Goal: Communication & Community: Ask a question

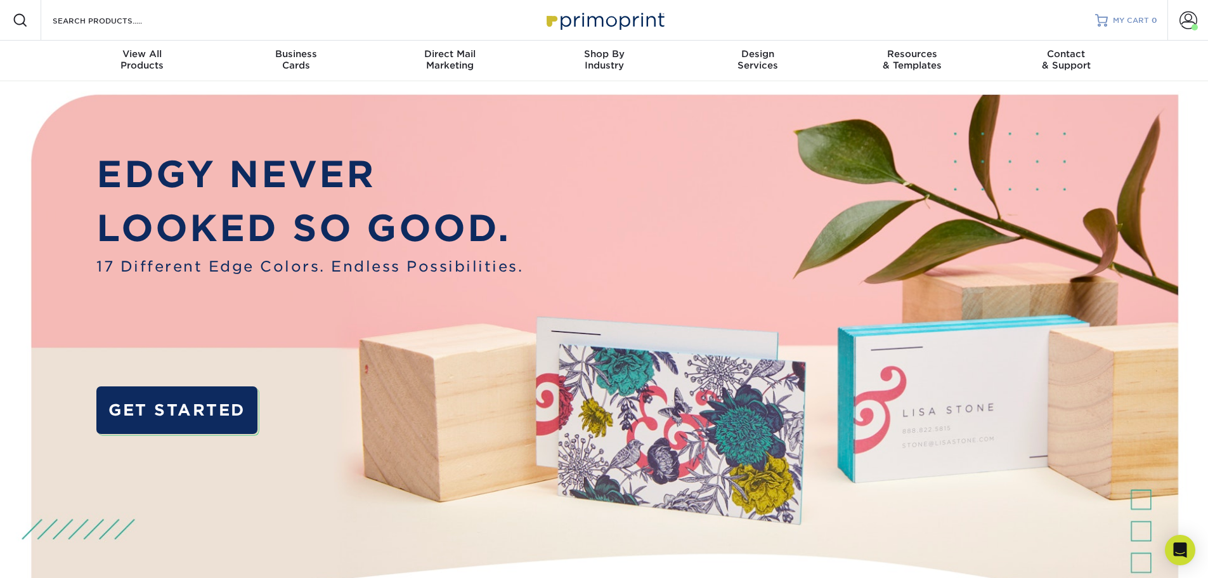
click at [1146, 25] on span "MY CART" at bounding box center [1131, 20] width 36 height 11
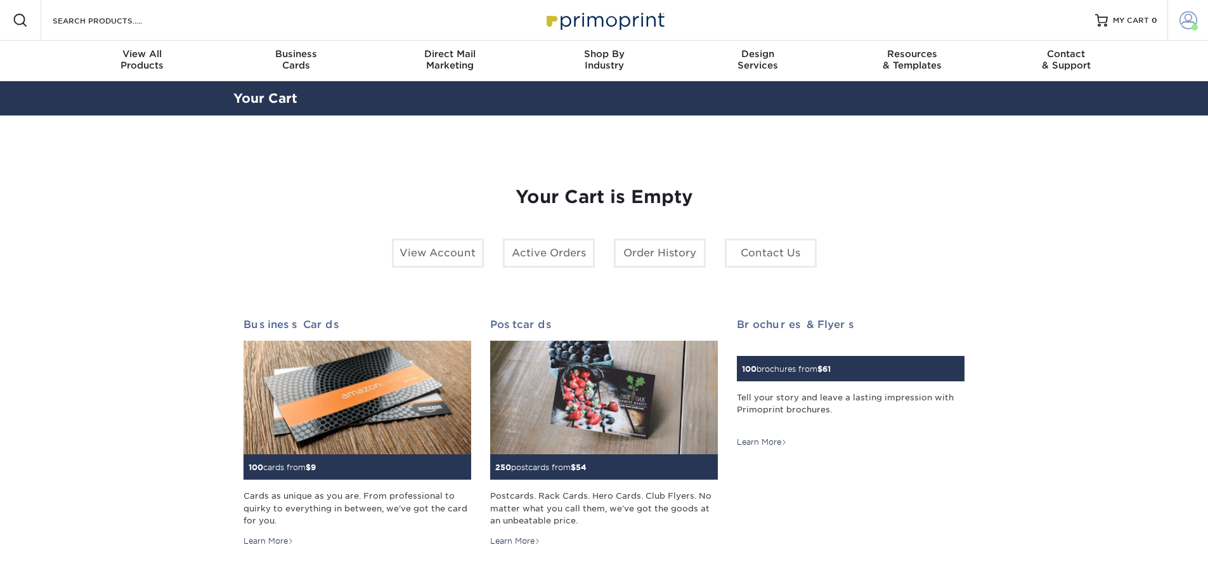
click at [1183, 23] on span at bounding box center [1188, 20] width 18 height 18
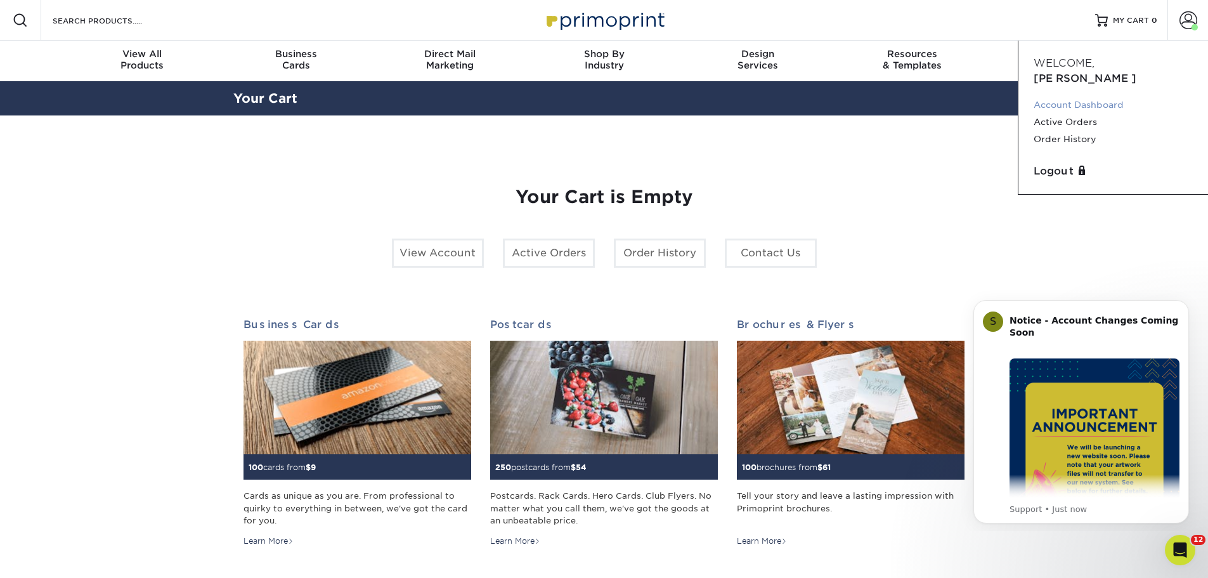
click at [1084, 96] on link "Account Dashboard" at bounding box center [1113, 104] width 159 height 17
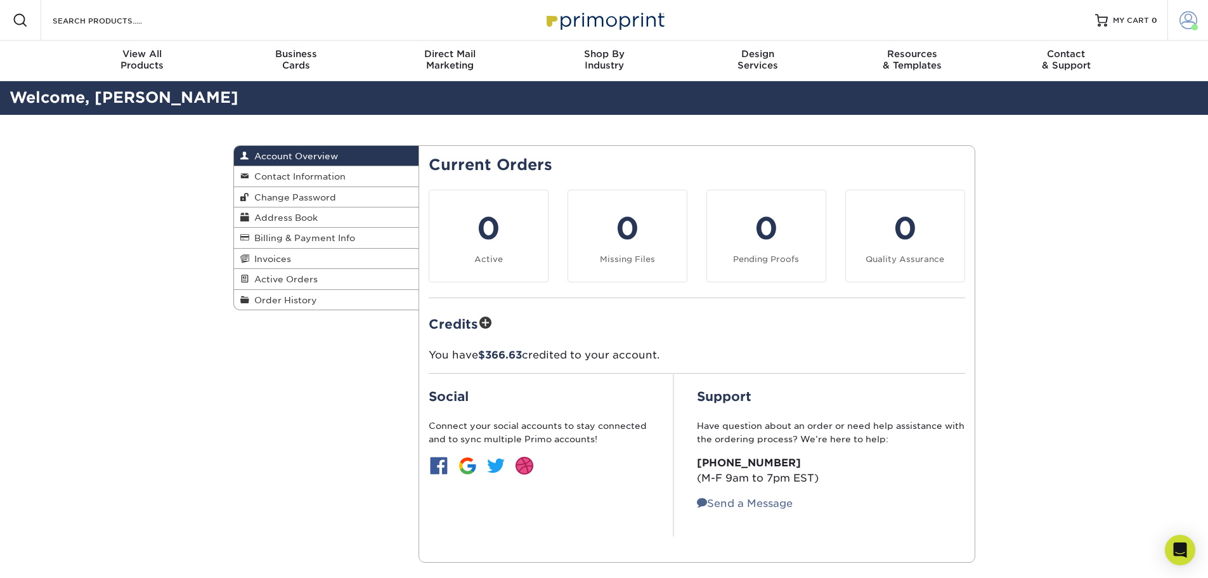
click at [1181, 24] on span at bounding box center [1188, 20] width 18 height 18
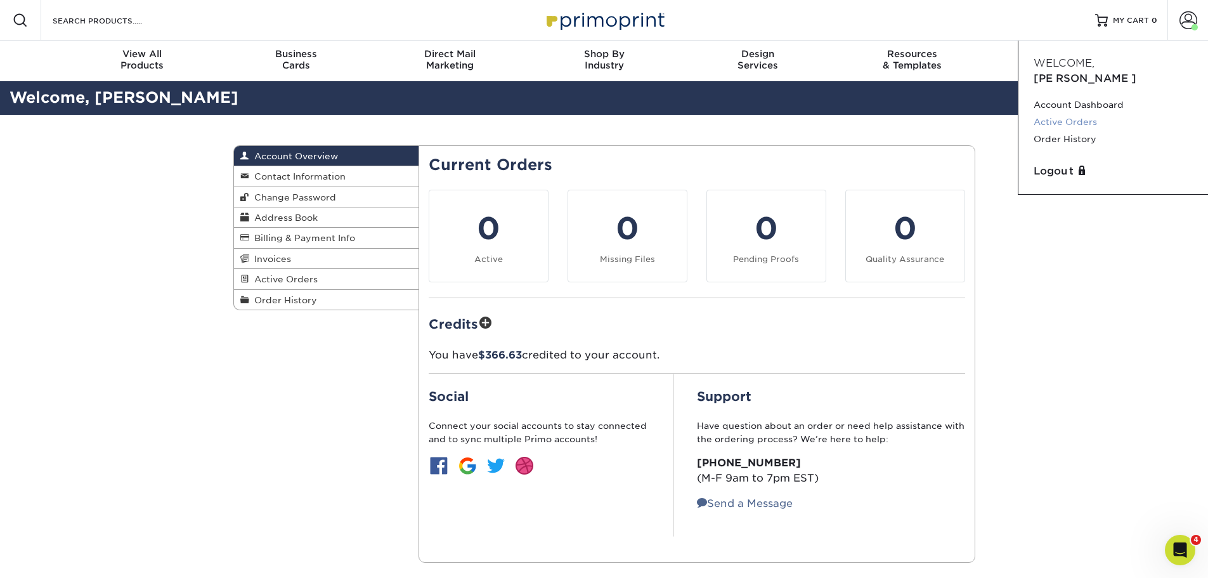
click at [1073, 113] on link "Active Orders" at bounding box center [1113, 121] width 159 height 17
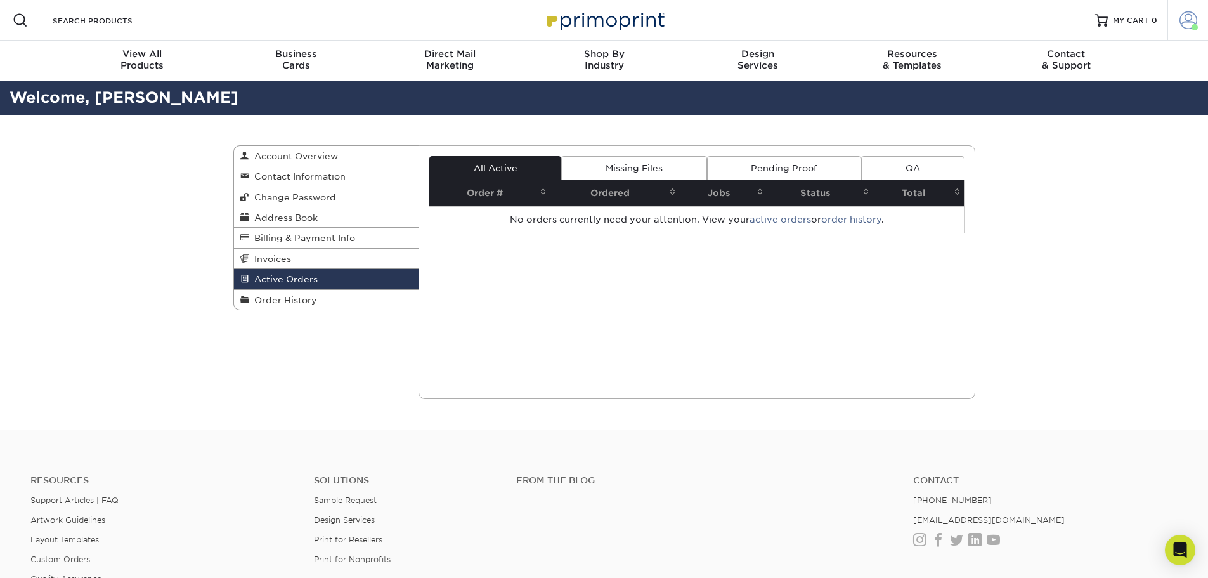
click at [1177, 25] on link "Account" at bounding box center [1187, 20] width 41 height 41
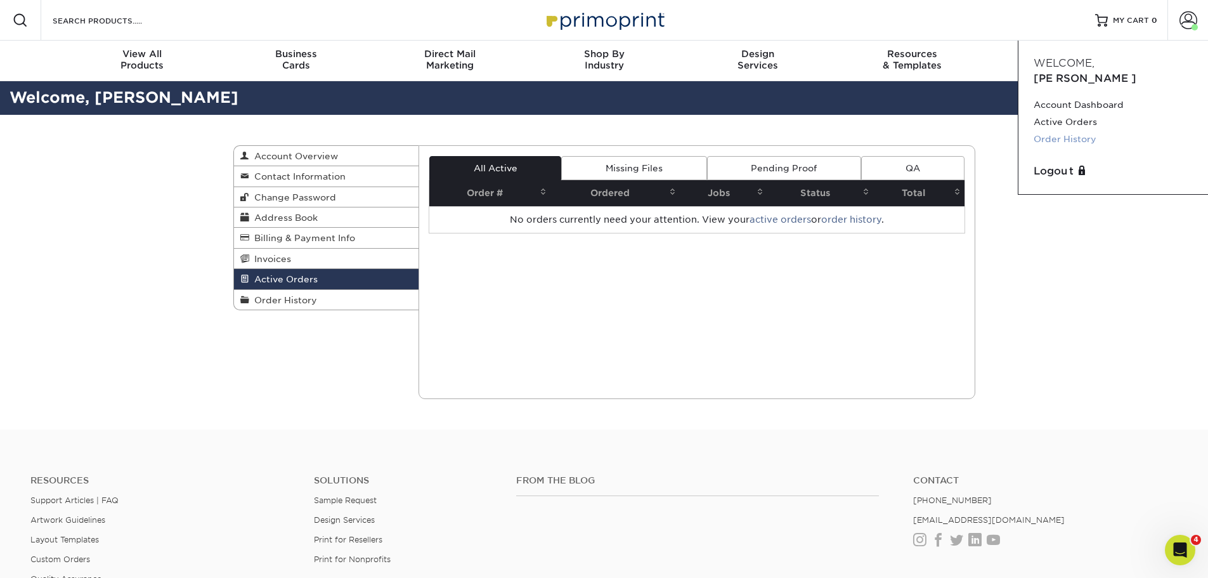
click at [1075, 131] on link "Order History" at bounding box center [1113, 139] width 159 height 17
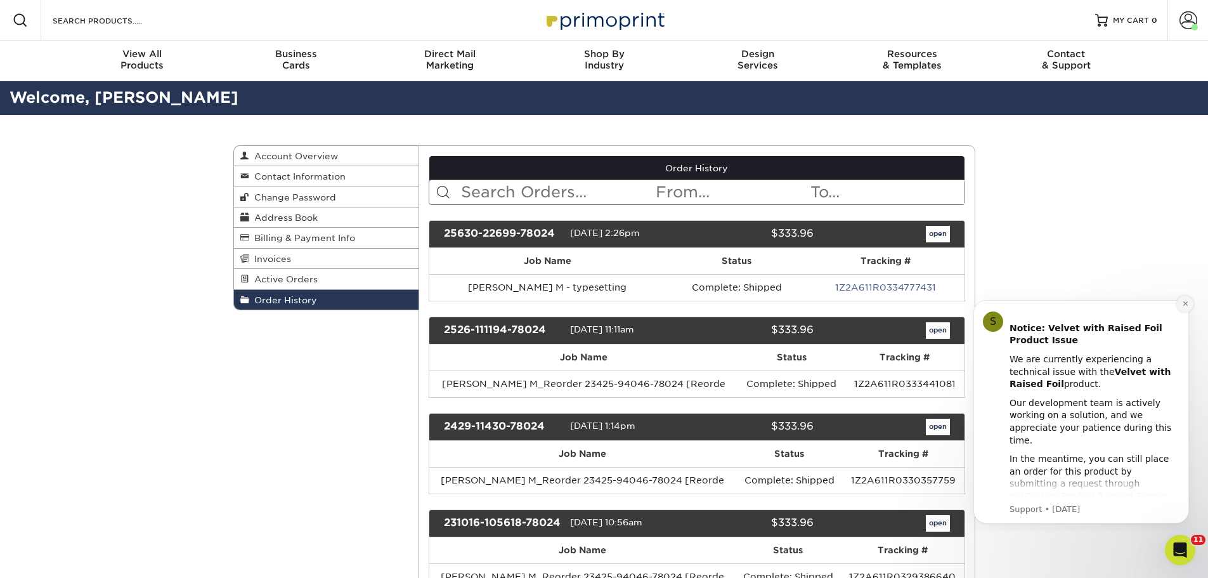
click at [1183, 304] on icon "Dismiss notification" at bounding box center [1185, 303] width 7 height 7
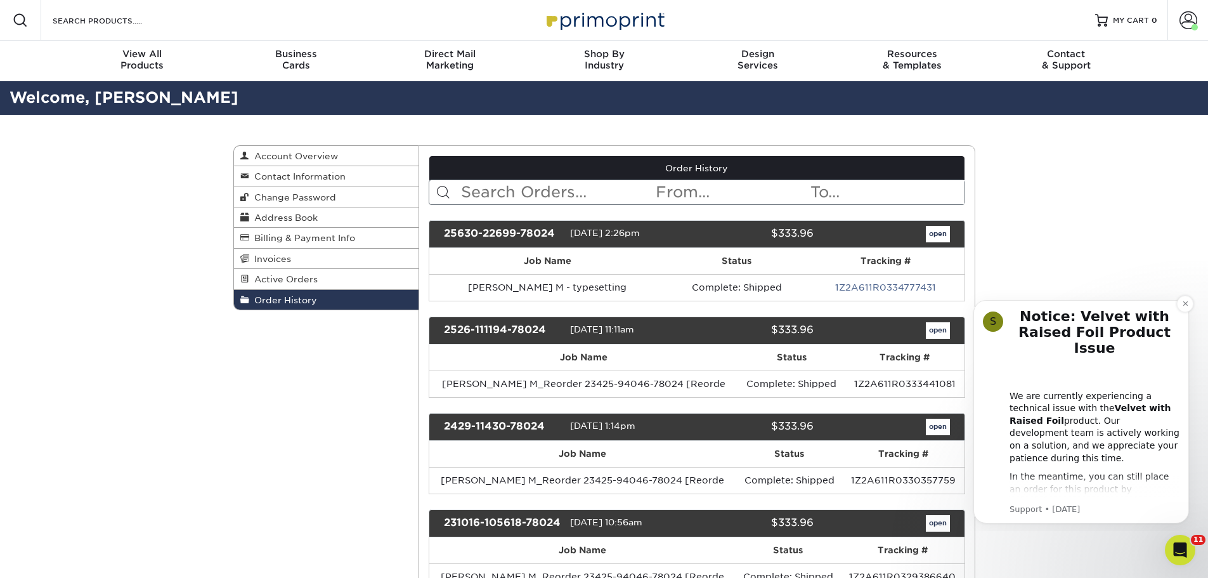
click at [1181, 313] on div "S Notice: Velvet with Raised Foil Product Issue We are currently experiencing a…" at bounding box center [1081, 411] width 216 height 223
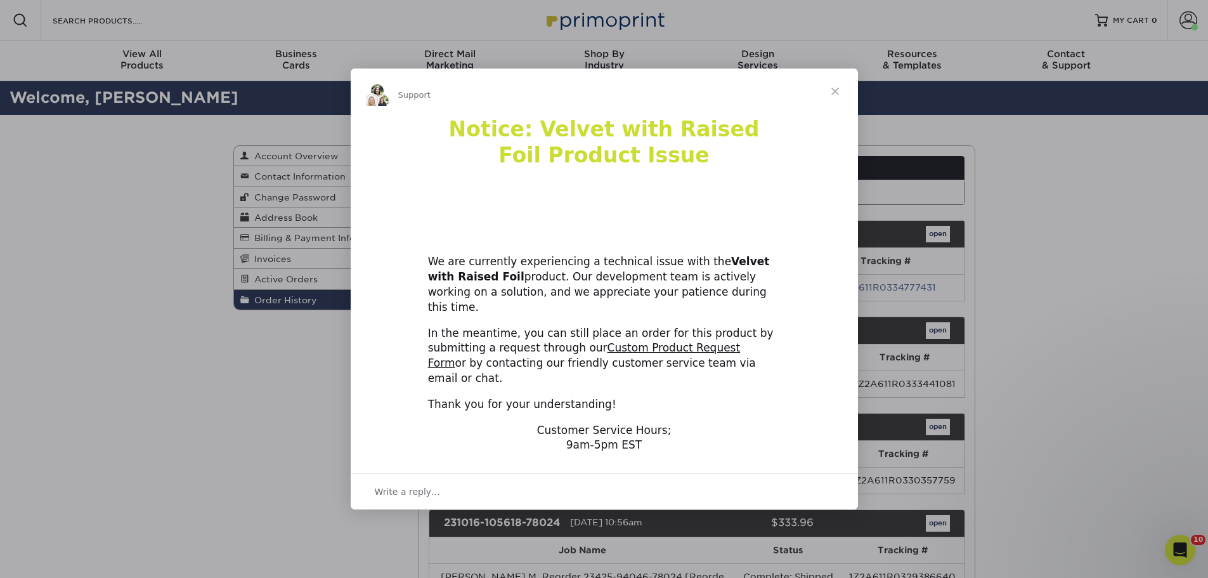
click at [835, 111] on span "Close" at bounding box center [835, 91] width 46 height 46
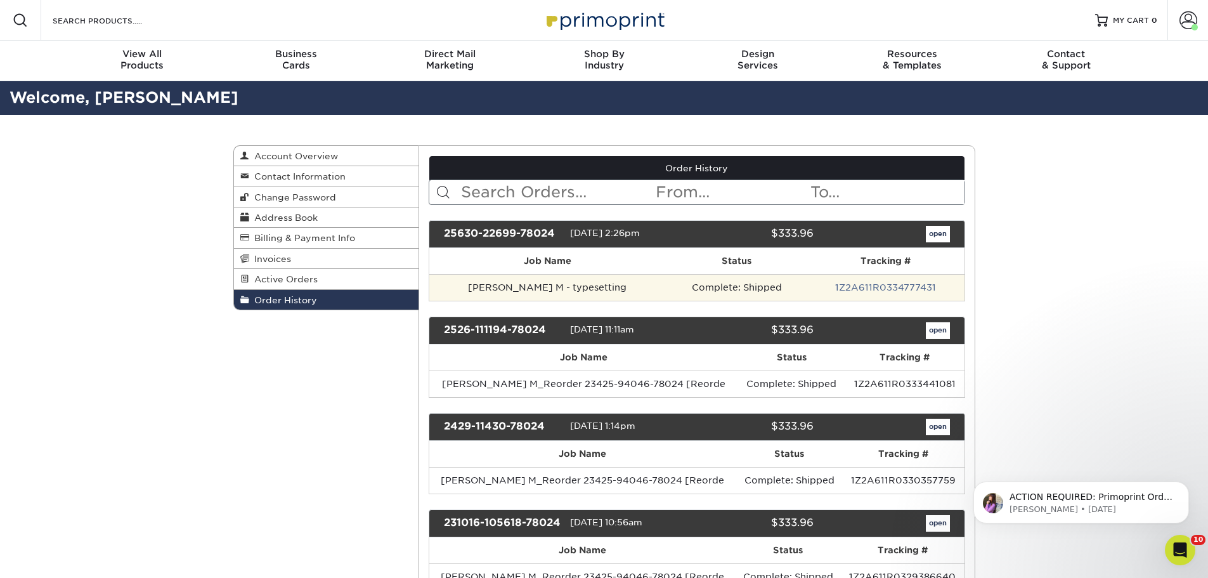
click at [883, 276] on td "1Z2A611R0334777431" at bounding box center [885, 287] width 157 height 27
click at [884, 283] on link "1Z2A611R0334777431" at bounding box center [885, 287] width 101 height 10
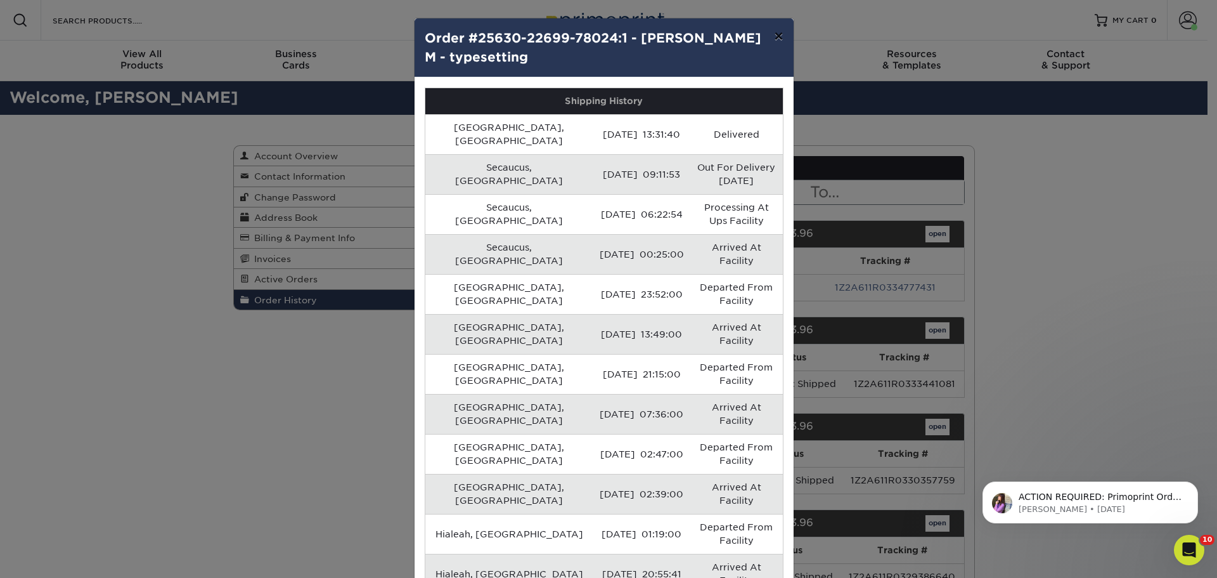
click at [781, 34] on button "×" at bounding box center [778, 36] width 29 height 36
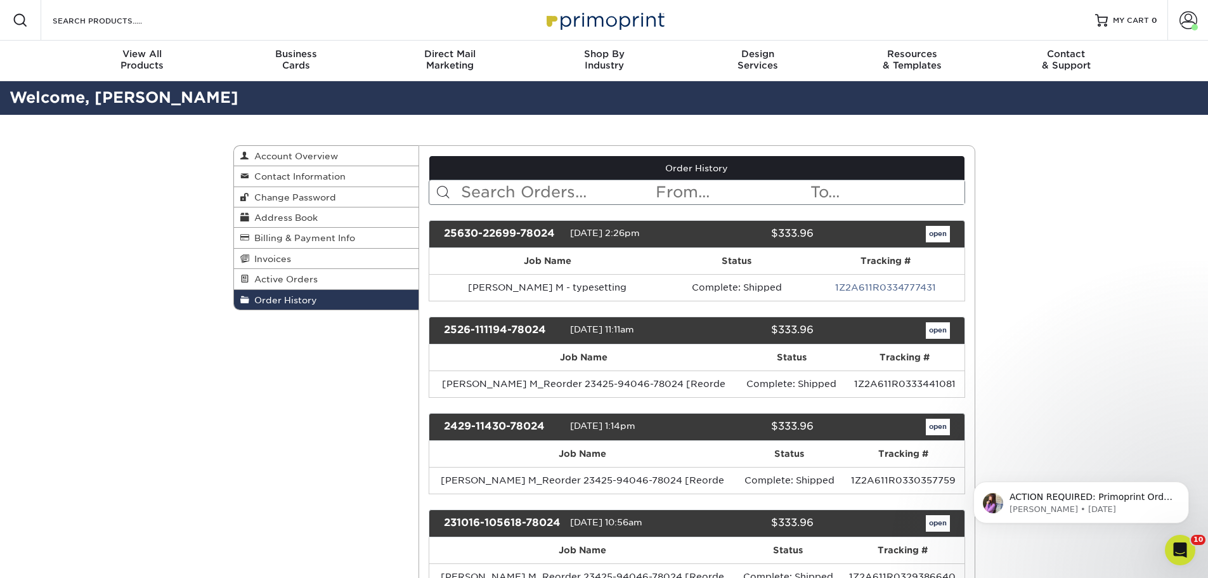
click at [1188, 554] on div "Open Intercom Messenger" at bounding box center [1178, 548] width 42 height 42
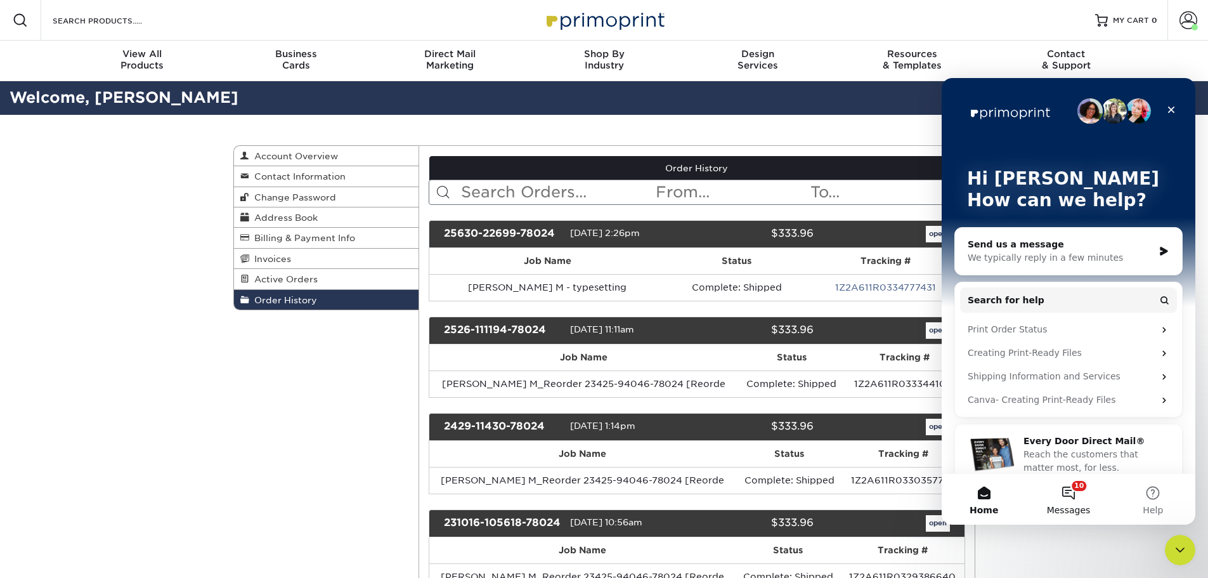
click at [1079, 506] on span "Messages" at bounding box center [1069, 509] width 44 height 9
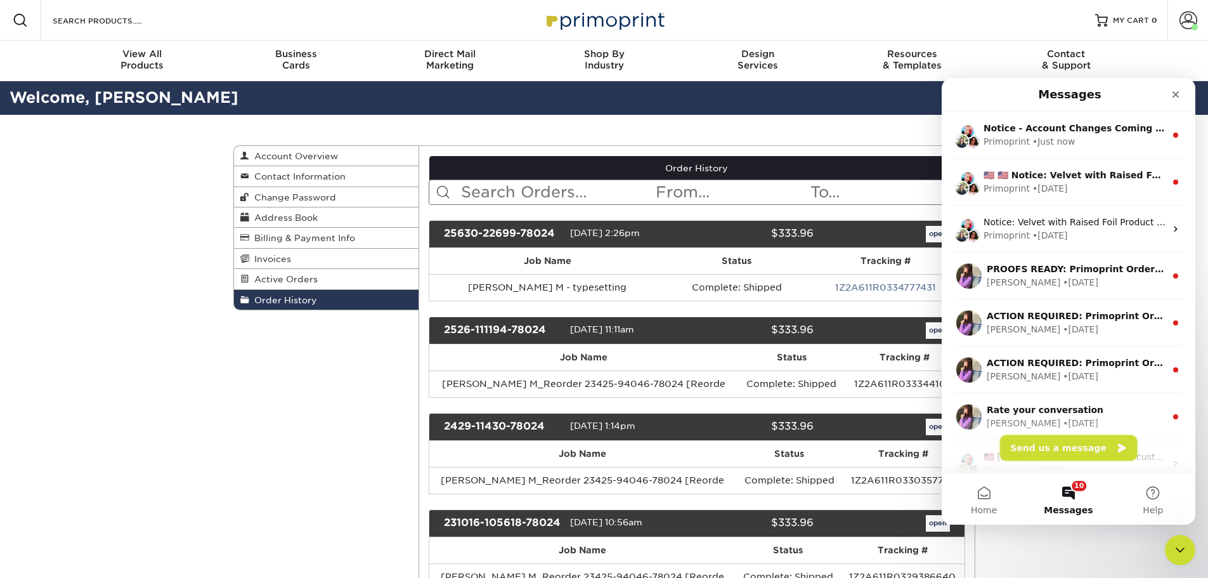
click at [1049, 439] on button "Send us a message" at bounding box center [1068, 447] width 137 height 25
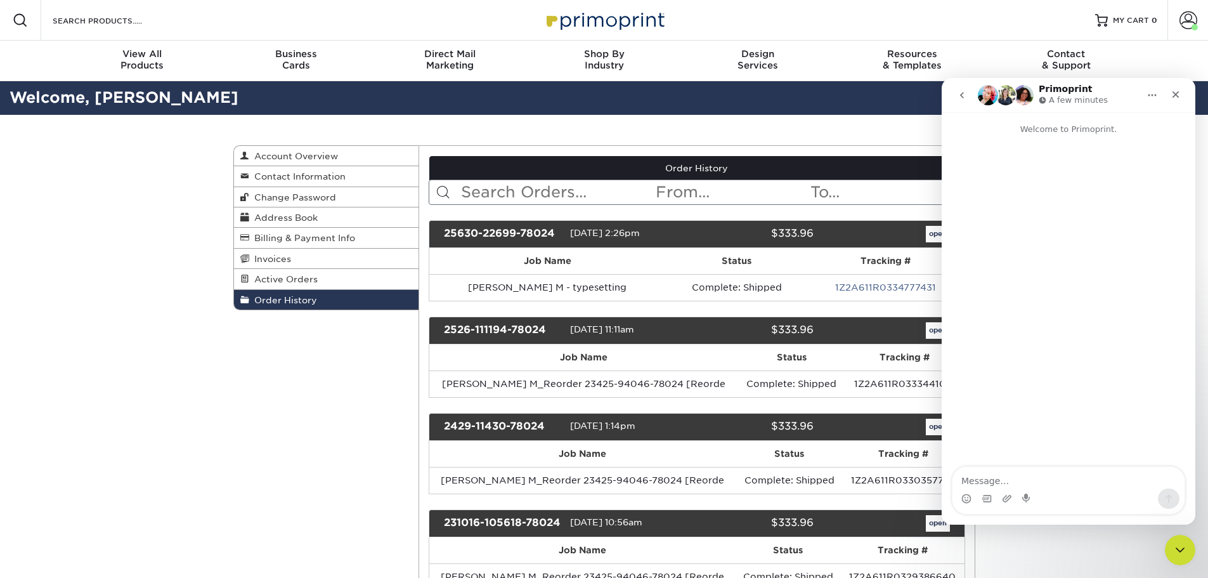
click at [1041, 466] on div "Intercom messenger" at bounding box center [1068, 490] width 233 height 48
click at [1042, 477] on textarea "Message…" at bounding box center [1068, 478] width 232 height 22
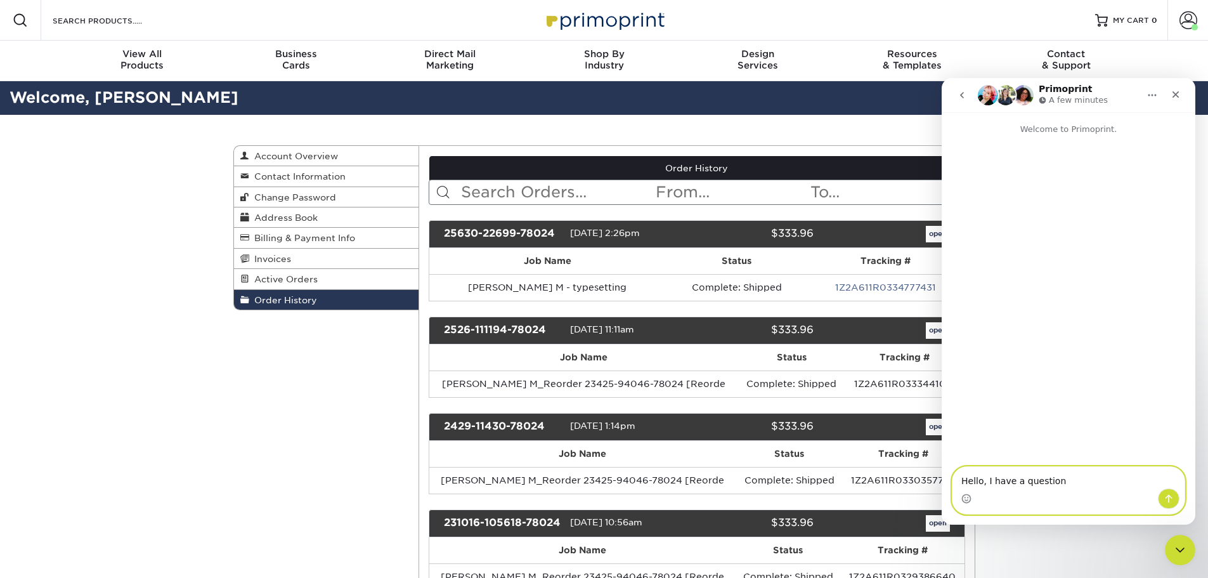
type textarea "Hello, I have a question"
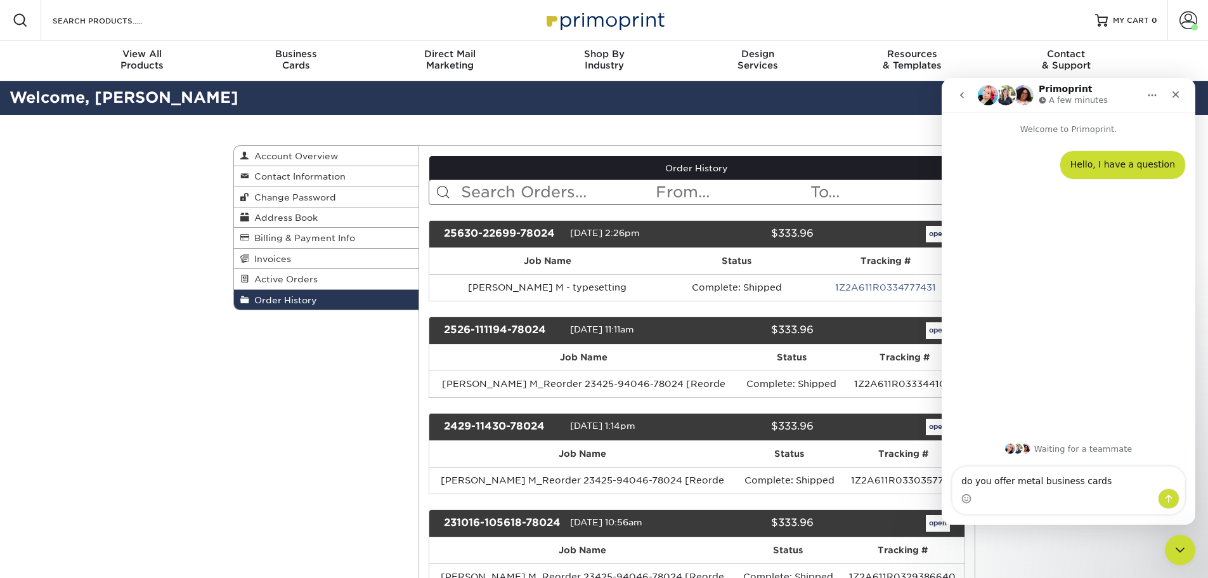
type textarea "do you offer metal business cards?"
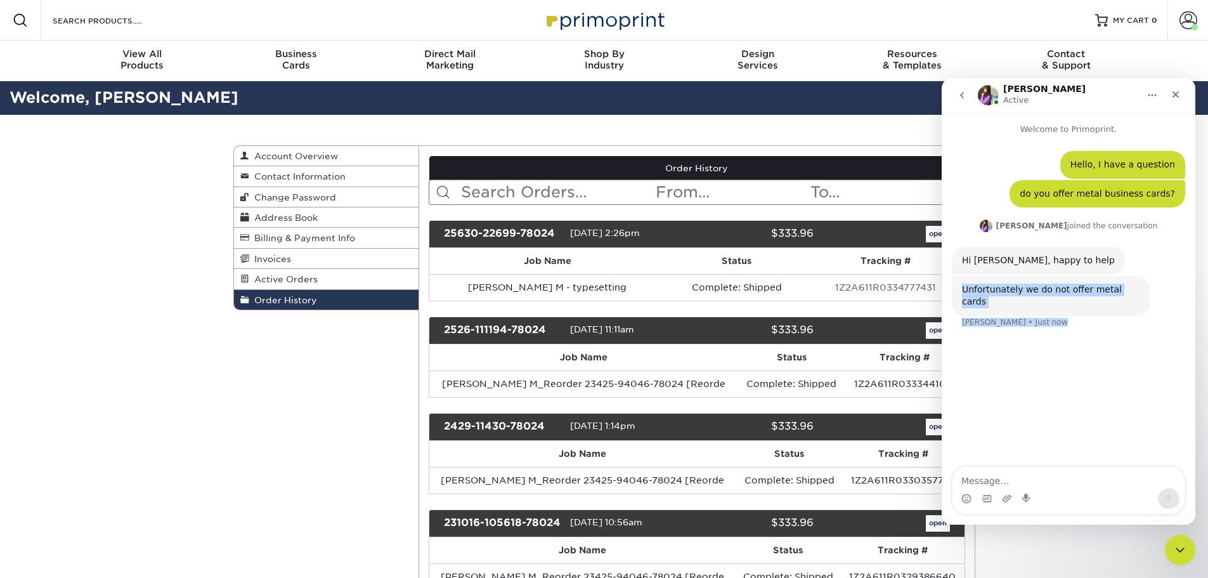
drag, startPoint x: 962, startPoint y: 290, endPoint x: 1217, endPoint y: 266, distance: 256.0
click at [1195, 266] on html "[PERSON_NAME] Active Welcome to Primoprint. Hello, I have a question [PERSON_NA…" at bounding box center [1069, 301] width 254 height 446
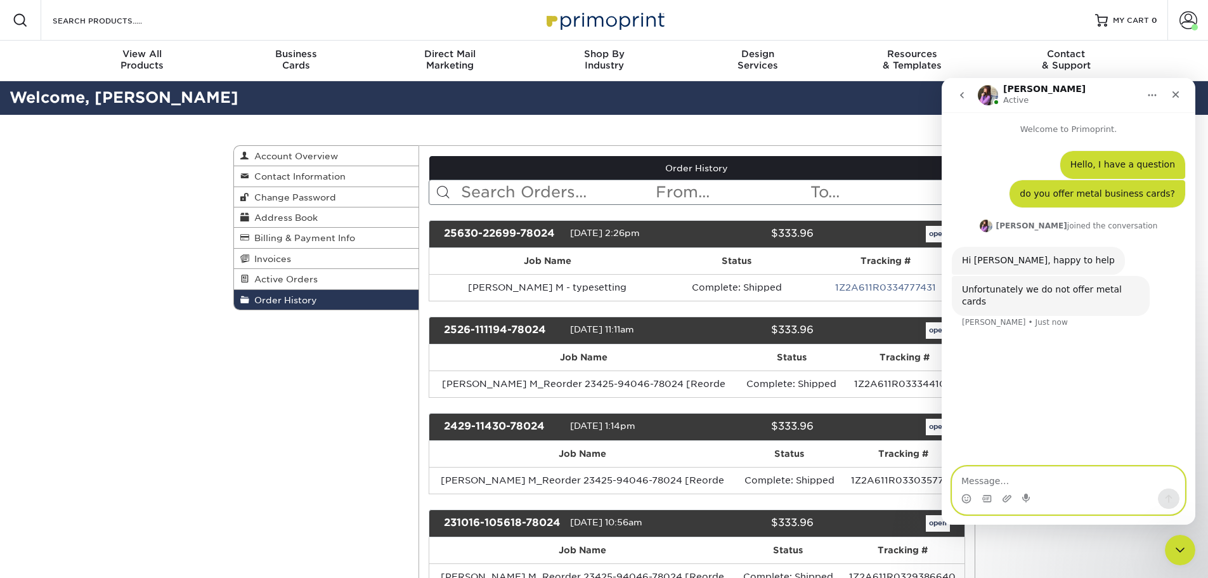
click at [991, 483] on textarea "Message…" at bounding box center [1068, 478] width 232 height 22
type textarea "y"
type textarea "thank you"
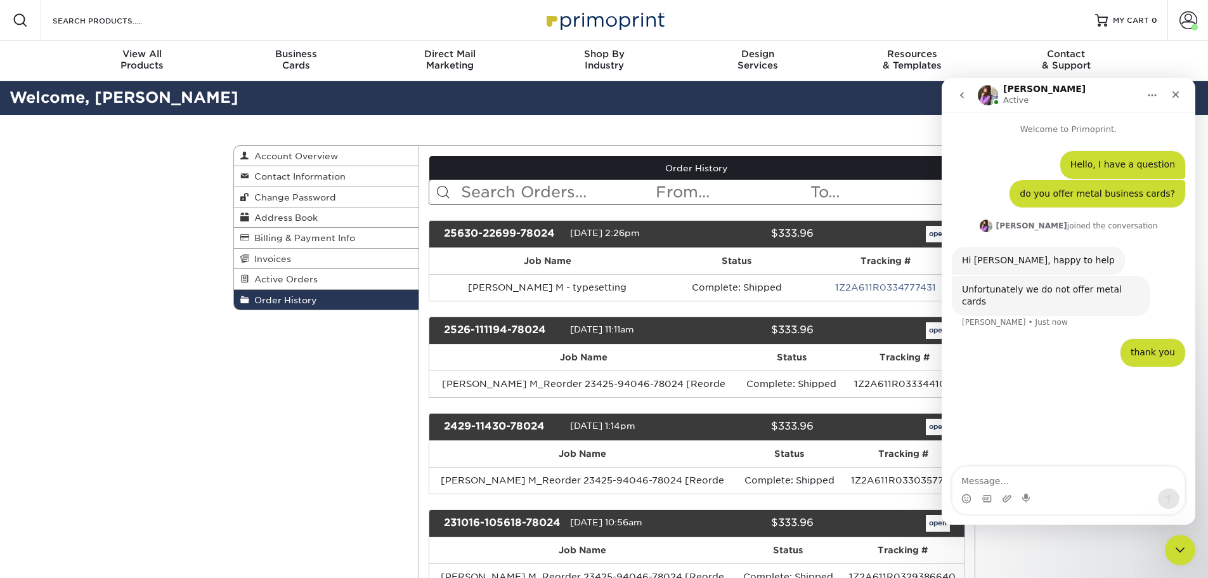
click at [1169, 65] on nav "Resources Menu Search Products Account [PERSON_NAME] Account Dashboard Active O…" at bounding box center [604, 40] width 1208 height 81
